Goal: Task Accomplishment & Management: Manage account settings

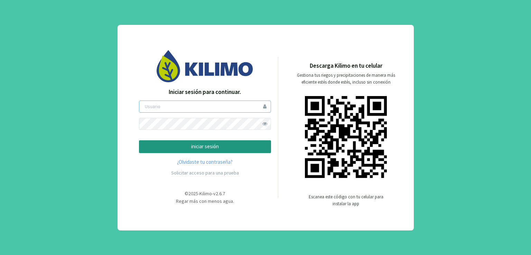
type input "kcoelho"
click at [201, 144] on p "iniciar sesión" at bounding box center [205, 147] width 120 height 8
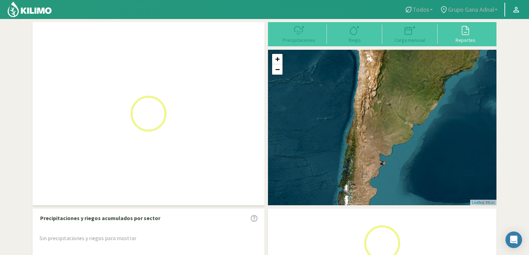
click at [472, 11] on span "Grupo Gana Adnal" at bounding box center [471, 9] width 46 height 7
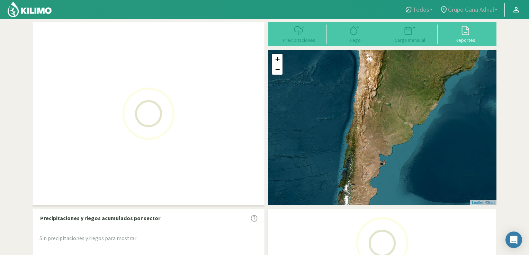
click at [493, 8] on span "Grupo Gana Adnal" at bounding box center [471, 9] width 46 height 7
